Goal: Task Accomplishment & Management: Manage account settings

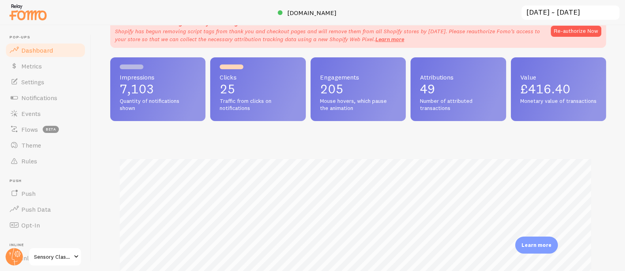
scroll to position [59, 0]
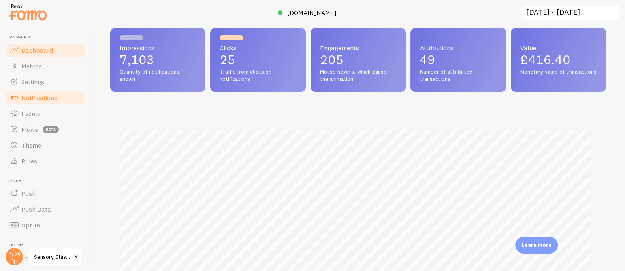
click at [52, 99] on span "Notifications" at bounding box center [39, 98] width 36 height 8
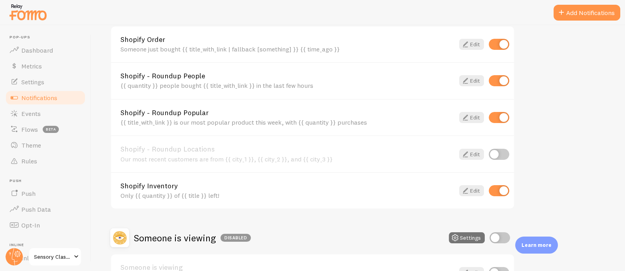
scroll to position [220, 0]
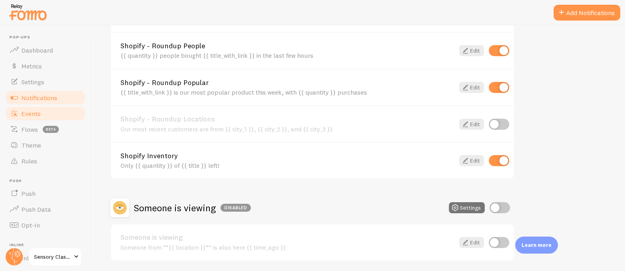
click at [49, 115] on link "Events" at bounding box center [45, 114] width 81 height 16
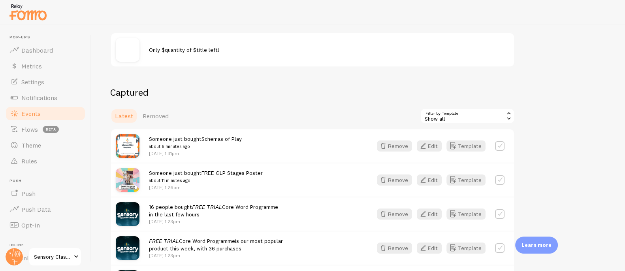
scroll to position [123, 0]
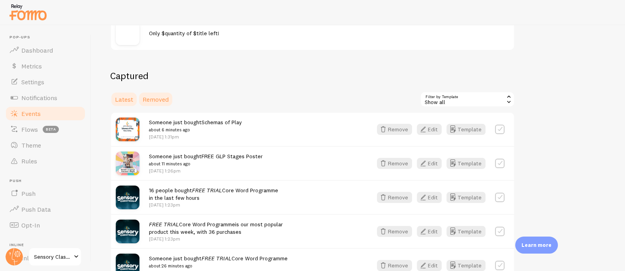
click at [166, 100] on span "Removed" at bounding box center [156, 99] width 26 height 8
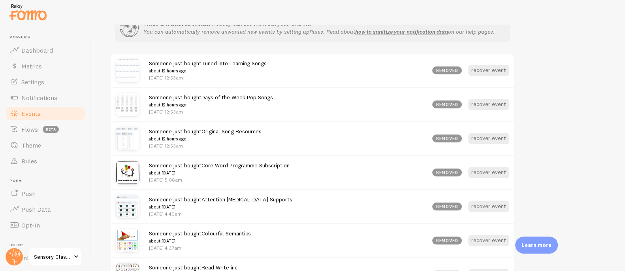
scroll to position [270, 0]
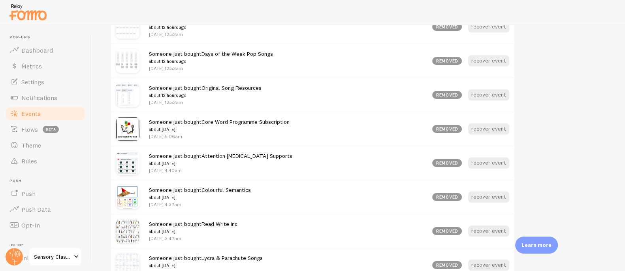
click at [240, 89] on link "Original Song Resources" at bounding box center [232, 87] width 60 height 7
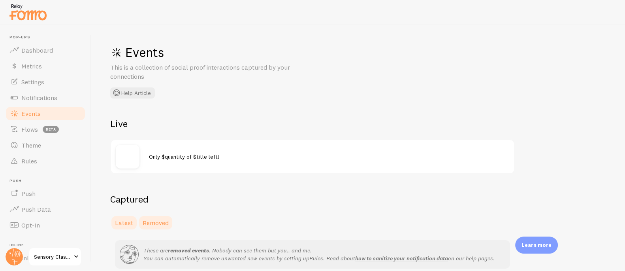
click at [128, 221] on span "Latest" at bounding box center [124, 223] width 18 height 8
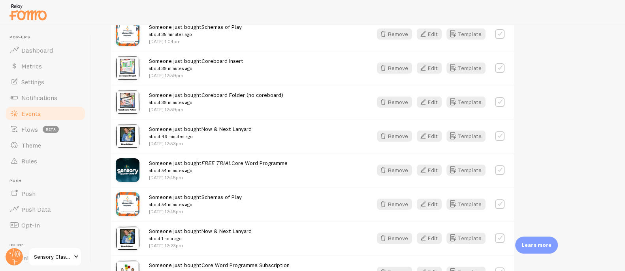
scroll to position [433, 0]
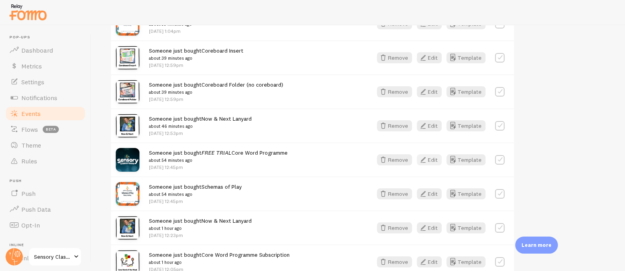
click at [426, 156] on icon "button" at bounding box center [423, 159] width 9 height 9
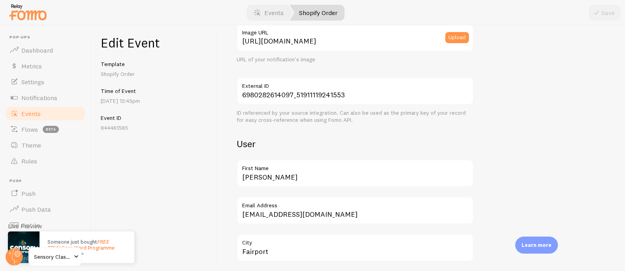
scroll to position [538, 0]
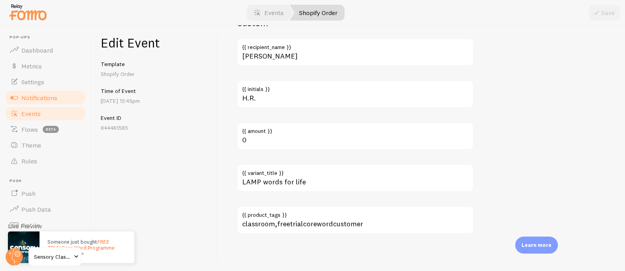
click at [41, 97] on span "Notifications" at bounding box center [39, 98] width 36 height 8
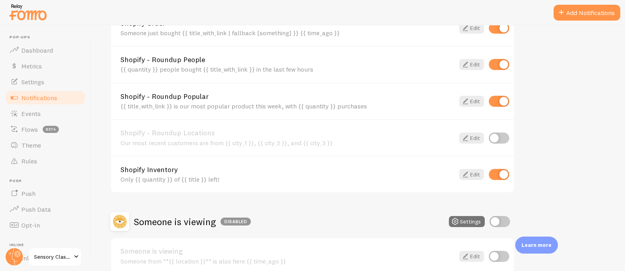
scroll to position [120, 0]
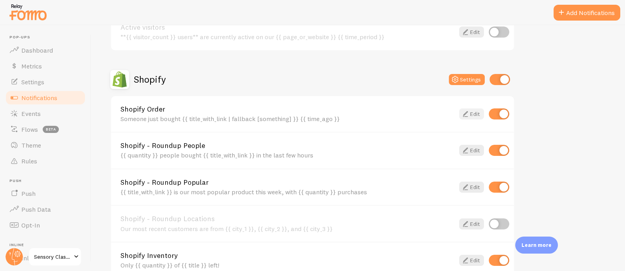
click at [468, 115] on icon at bounding box center [465, 113] width 9 height 9
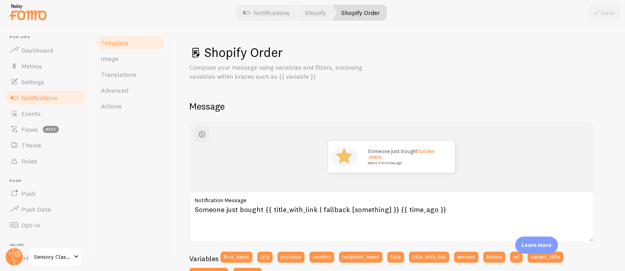
scroll to position [1, 0]
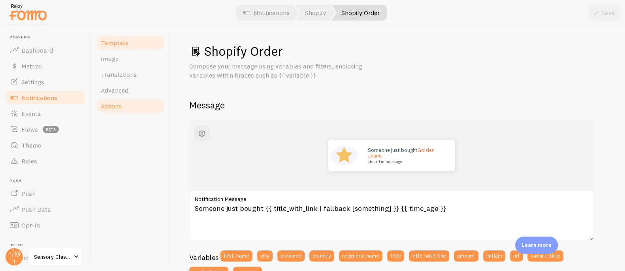
click at [107, 107] on span "Actions" at bounding box center [111, 106] width 21 height 8
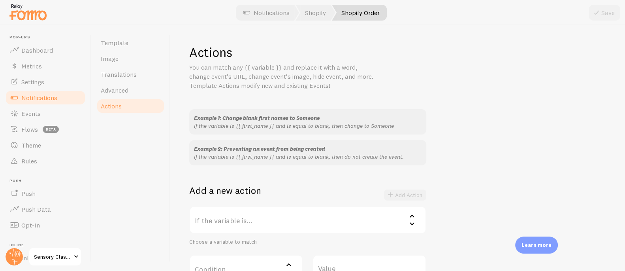
scroll to position [76, 0]
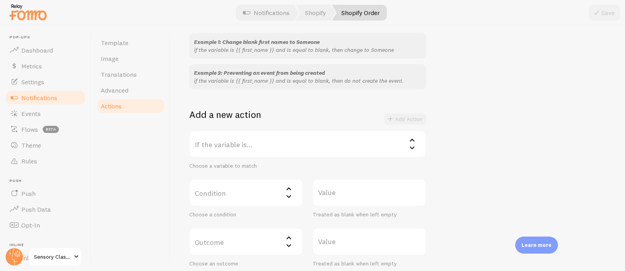
click at [233, 143] on label "If the variable is..." at bounding box center [307, 144] width 237 height 28
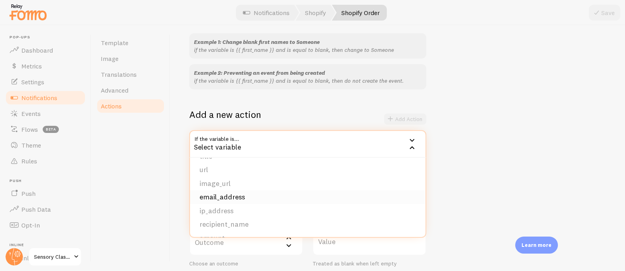
scroll to position [121, 0]
click at [226, 185] on li "amount" at bounding box center [308, 185] width 236 height 14
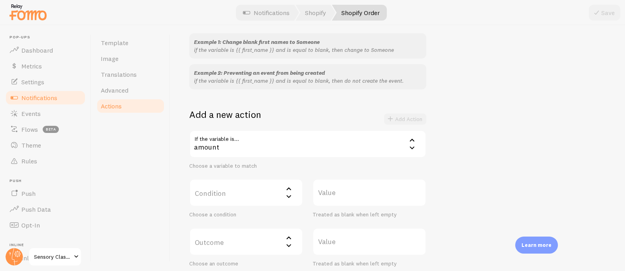
click at [227, 189] on label "Condition" at bounding box center [246, 193] width 114 height 28
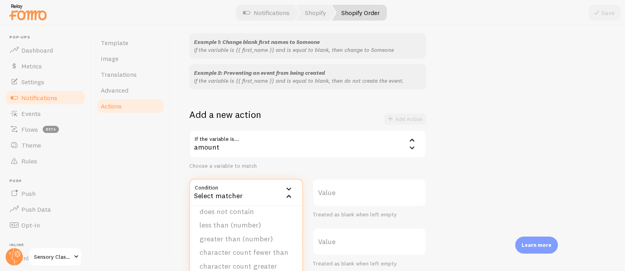
scroll to position [48, 0]
click at [252, 226] on li "less than (number)" at bounding box center [246, 225] width 112 height 14
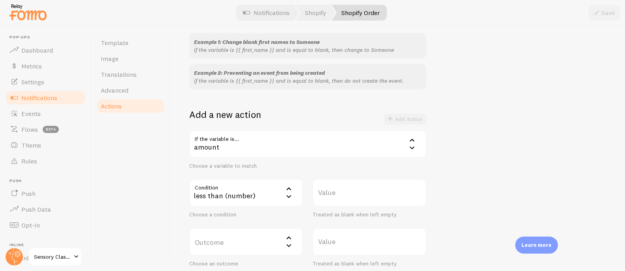
click at [340, 194] on label "Value" at bounding box center [370, 193] width 114 height 28
click at [340, 194] on input "Value" at bounding box center [370, 193] width 114 height 28
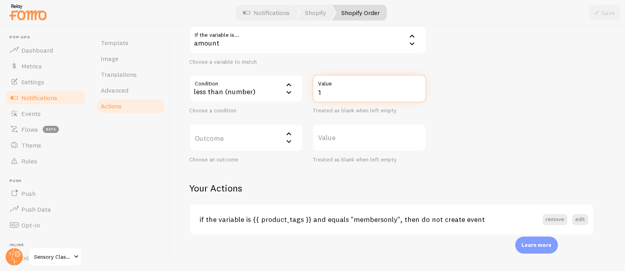
scroll to position [182, 0]
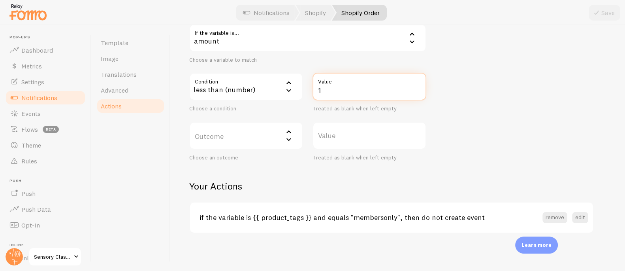
type input "1"
click at [247, 137] on label "Outcome" at bounding box center [246, 136] width 114 height 28
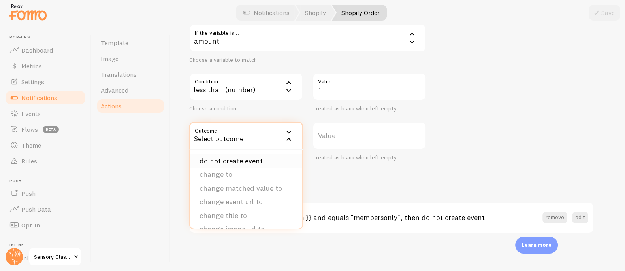
click at [251, 158] on li "do not create event" at bounding box center [246, 161] width 112 height 14
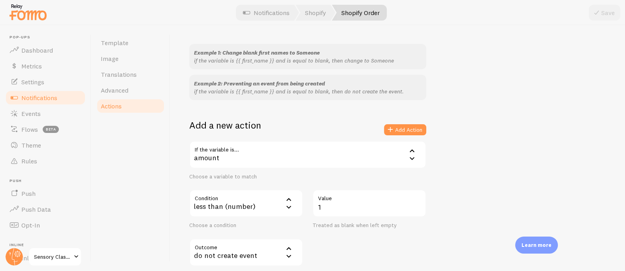
scroll to position [57, 0]
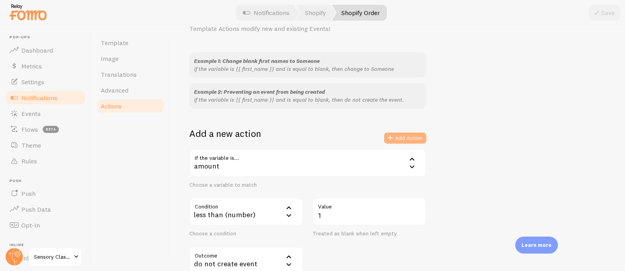
click at [409, 135] on button "Add Action" at bounding box center [405, 137] width 42 height 11
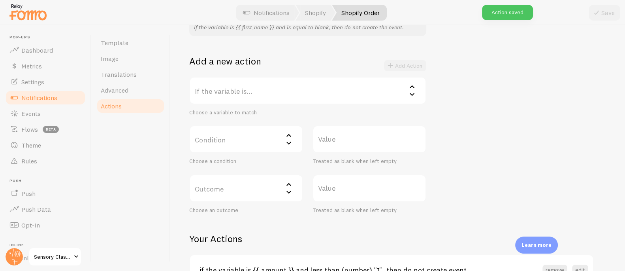
scroll to position [212, 0]
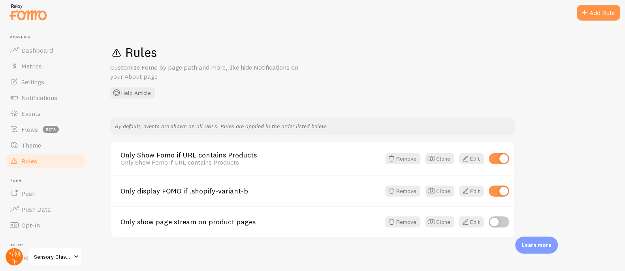
click at [15, 253] on circle at bounding box center [14, 256] width 17 height 17
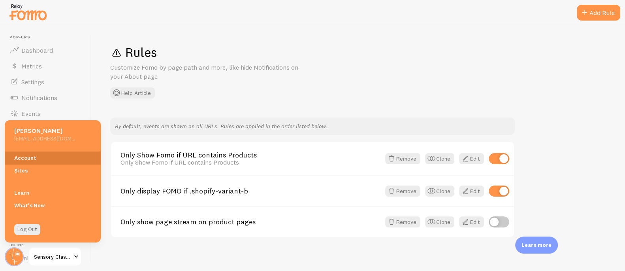
click at [33, 157] on link "Account" at bounding box center [53, 157] width 96 height 13
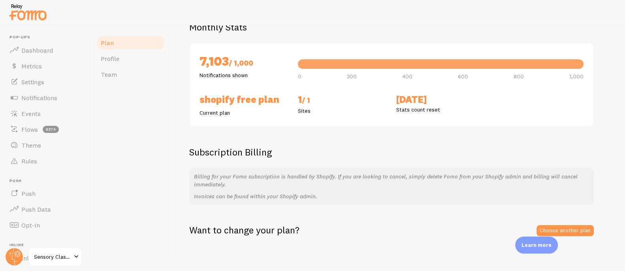
scroll to position [72, 0]
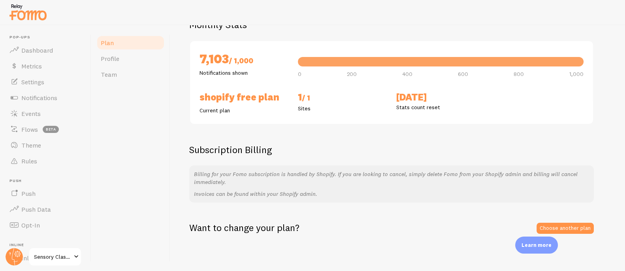
click at [568, 216] on div "Plan Your Fomo subscription details Monthly Stats 7,103 / 1,000 Notifications s…" at bounding box center [397, 103] width 417 height 262
click at [569, 225] on link "Choose another plan" at bounding box center [565, 228] width 57 height 11
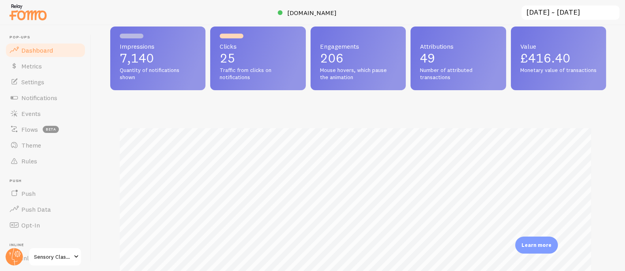
scroll to position [68, 0]
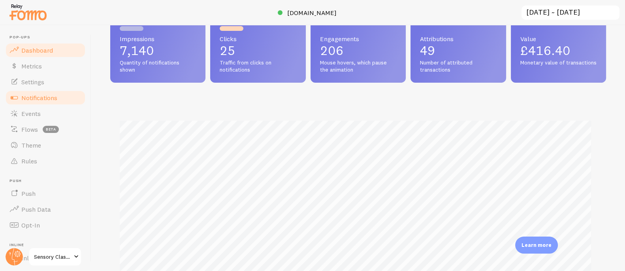
click at [60, 98] on link "Notifications" at bounding box center [45, 98] width 81 height 16
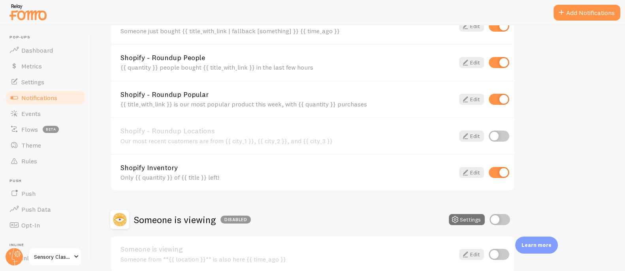
scroll to position [246, 0]
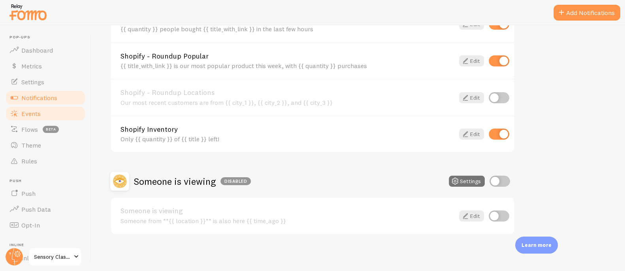
click at [33, 107] on link "Events" at bounding box center [45, 114] width 81 height 16
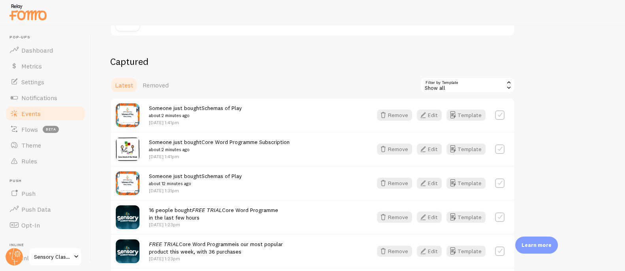
scroll to position [159, 0]
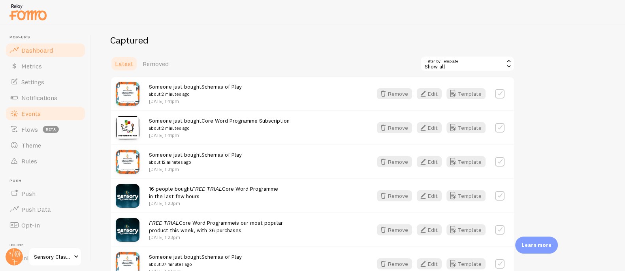
click at [32, 47] on span "Dashboard" at bounding box center [37, 50] width 32 height 8
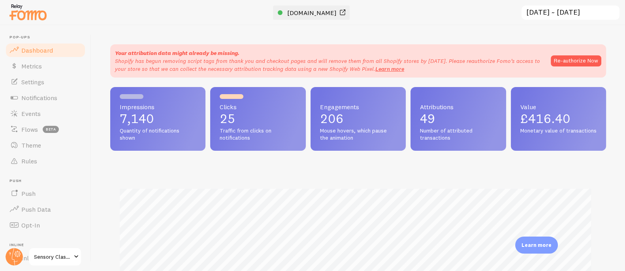
scroll to position [207, 490]
click at [328, 16] on span "[DOMAIN_NAME]" at bounding box center [311, 13] width 49 height 8
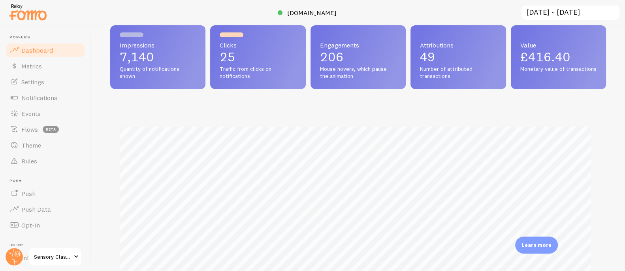
scroll to position [71, 0]
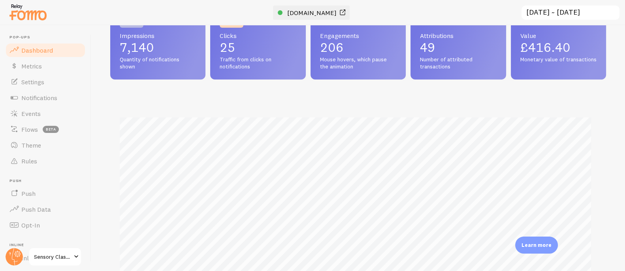
click at [299, 12] on span "[DOMAIN_NAME]" at bounding box center [311, 13] width 49 height 8
